Goal: Book appointment/travel/reservation

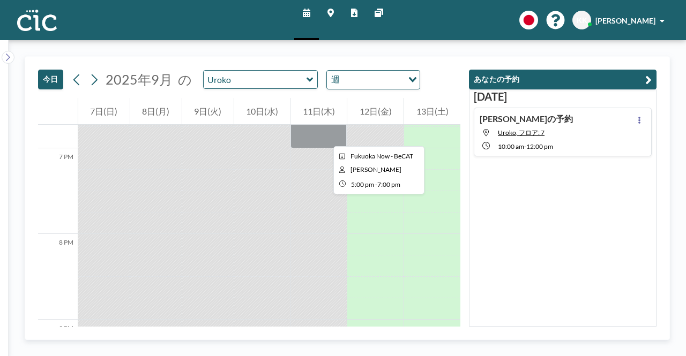
scroll to position [1607, 0]
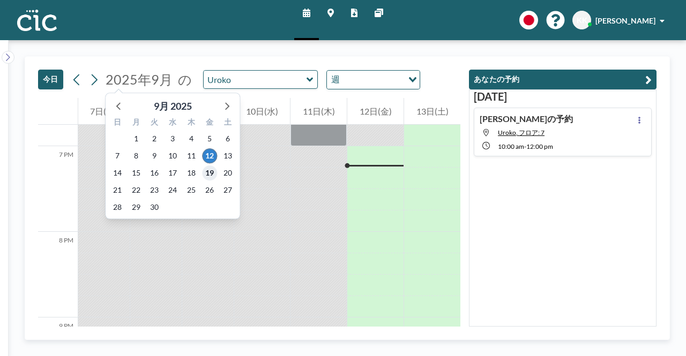
click at [213, 172] on span "19" at bounding box center [209, 172] width 15 height 15
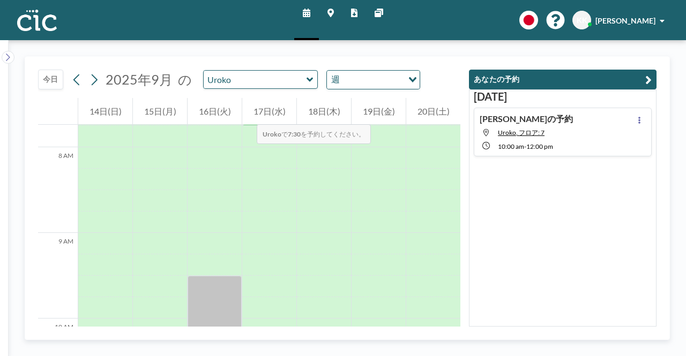
scroll to position [664, 0]
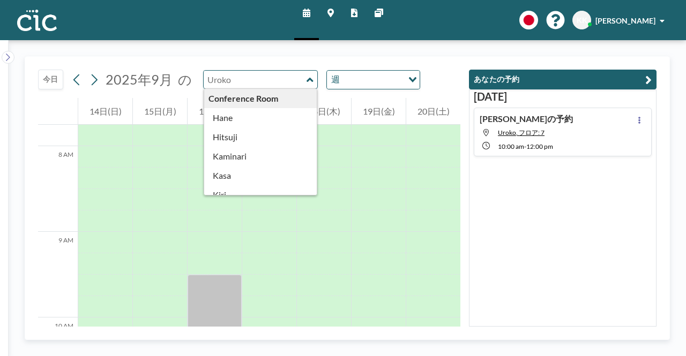
click at [266, 78] on input "text" at bounding box center [255, 80] width 103 height 18
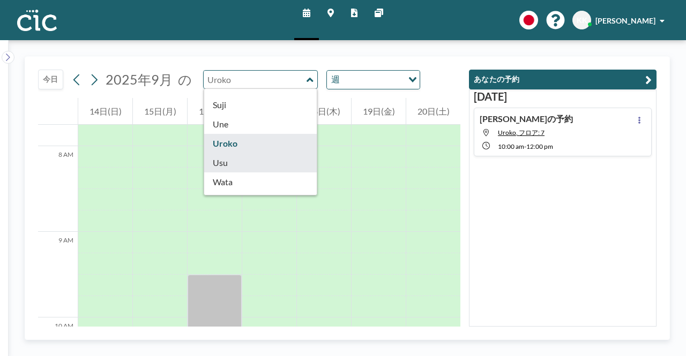
scroll to position [589, 0]
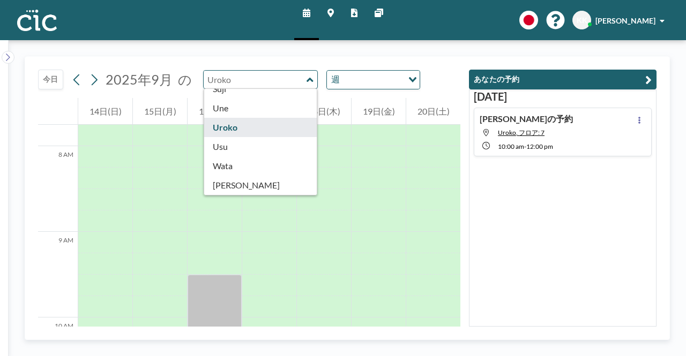
type input "Uroko"
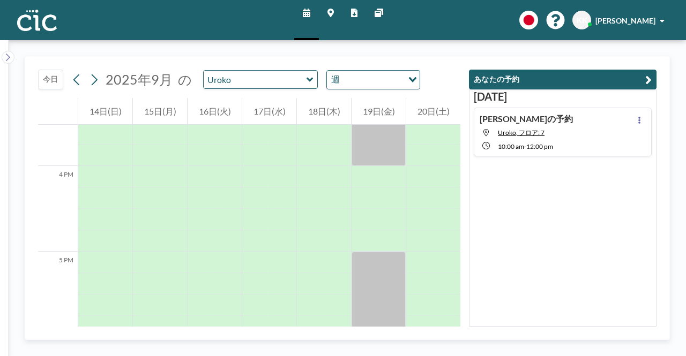
scroll to position [1307, 0]
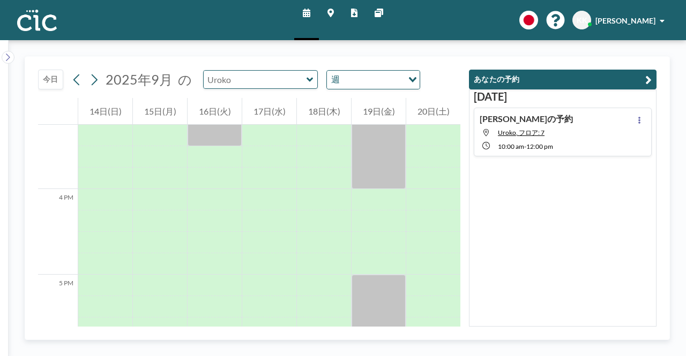
click at [298, 83] on input "text" at bounding box center [255, 80] width 103 height 18
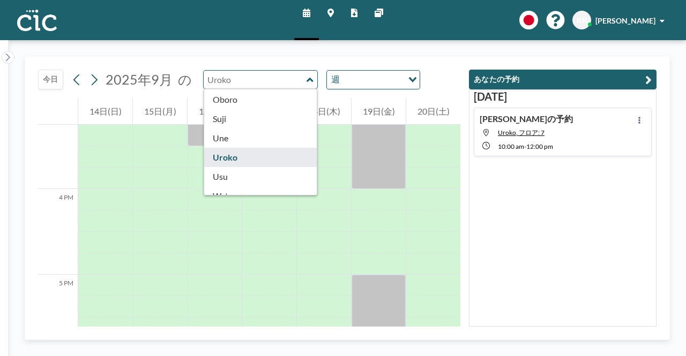
scroll to position [589, 0]
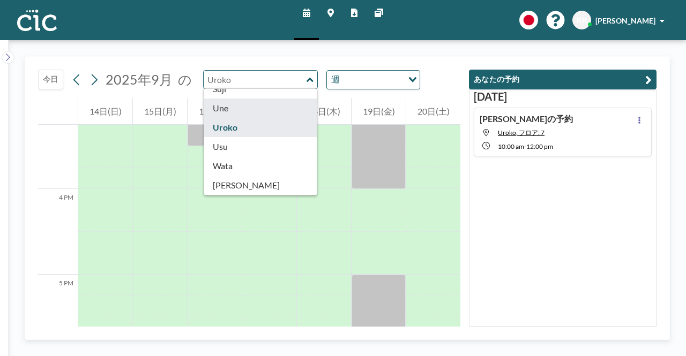
type input "Une"
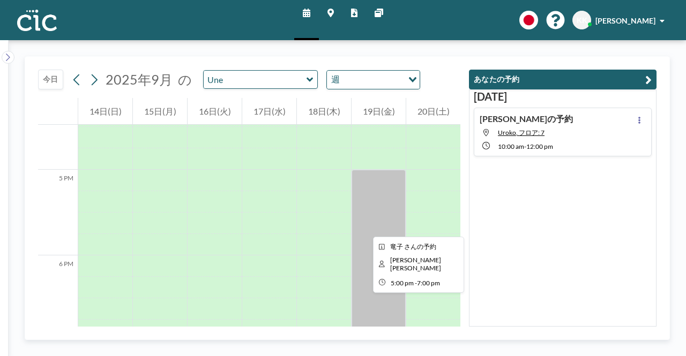
scroll to position [1414, 0]
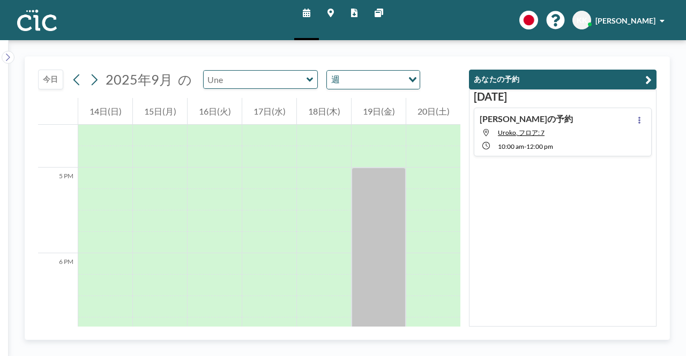
click at [300, 85] on input "text" at bounding box center [255, 80] width 103 height 18
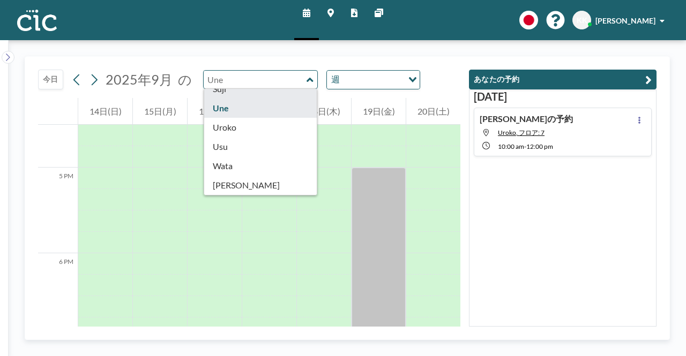
scroll to position [593, 0]
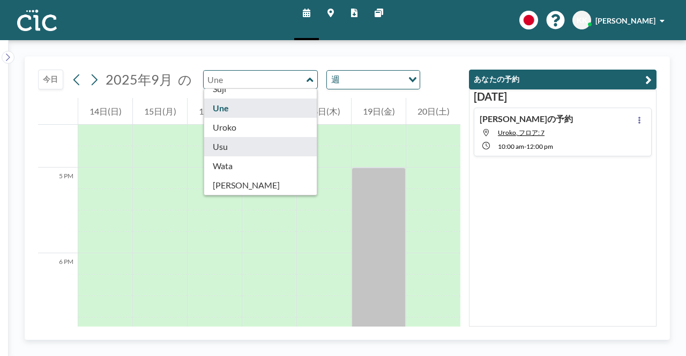
type input "Usu"
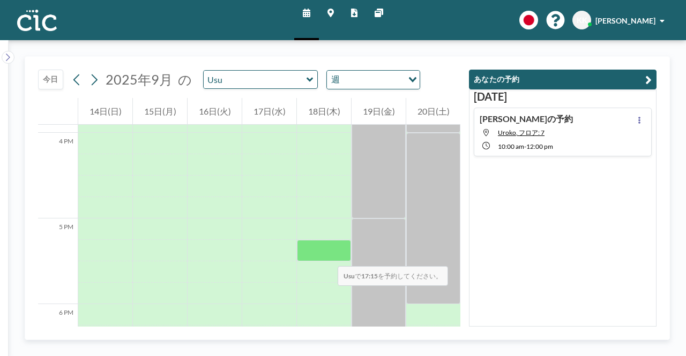
scroll to position [1360, 0]
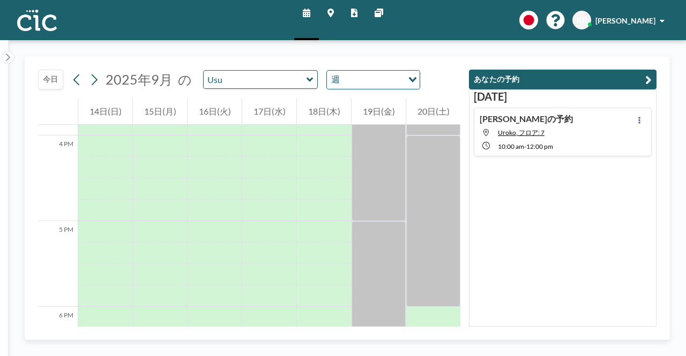
click at [306, 81] on icon at bounding box center [309, 79] width 7 height 11
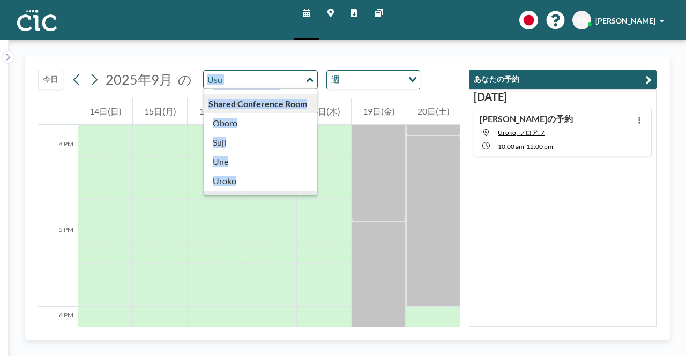
scroll to position [593, 0]
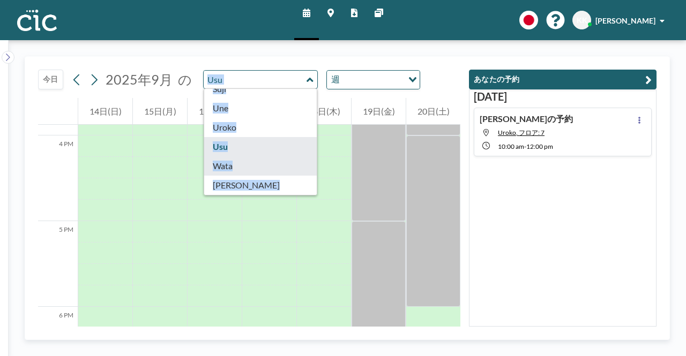
type input "Wata"
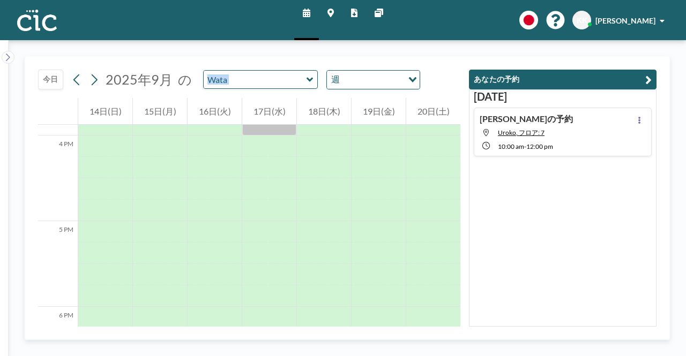
scroll to position [1307, 0]
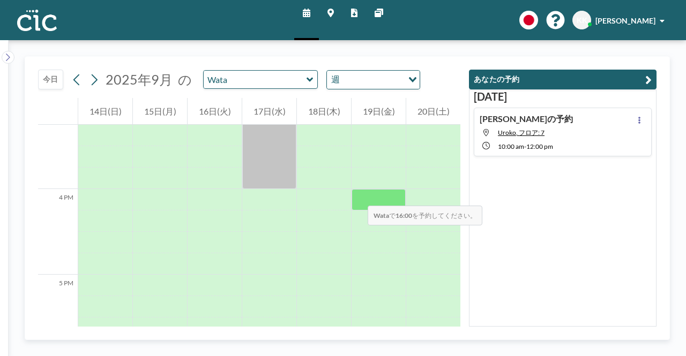
click at [357, 195] on div at bounding box center [378, 199] width 54 height 21
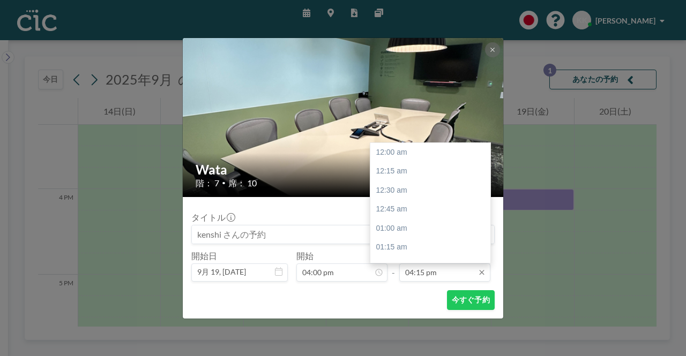
scroll to position [1239, 0]
click at [420, 277] on input "04:15 pm" at bounding box center [444, 273] width 91 height 18
click at [397, 235] on div "06:00 pm" at bounding box center [432, 231] width 125 height 19
type input "06:00 pm"
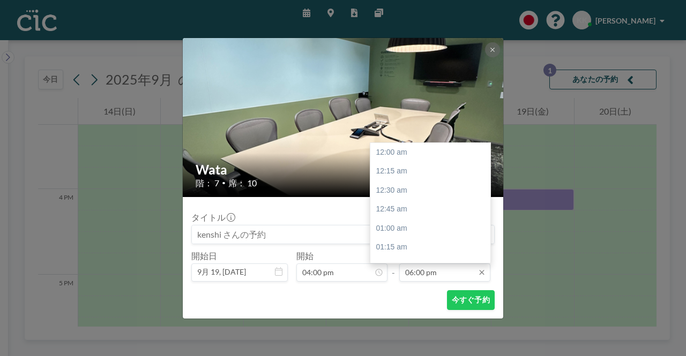
scroll to position [1373, 0]
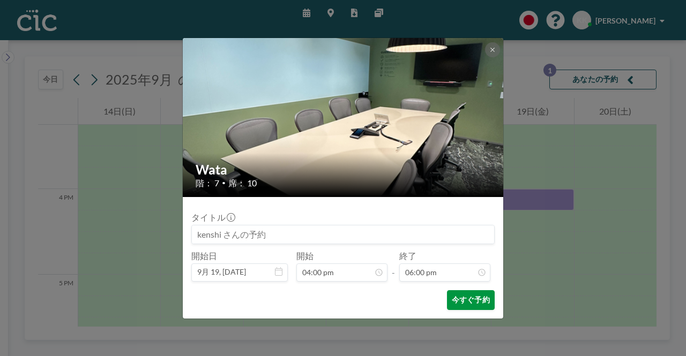
click at [473, 298] on button "今すぐ予約" at bounding box center [471, 300] width 48 height 20
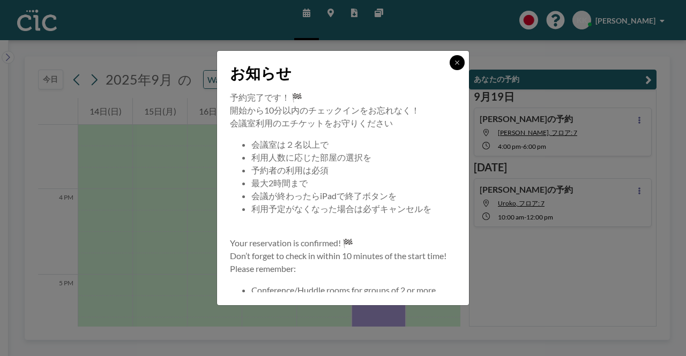
click at [455, 67] on button at bounding box center [456, 62] width 15 height 15
